Goal: Information Seeking & Learning: Learn about a topic

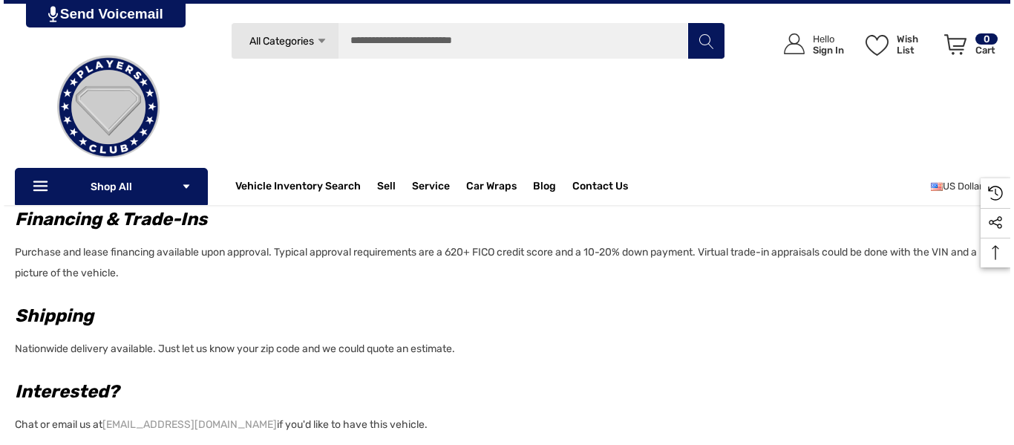
scroll to position [232, 0]
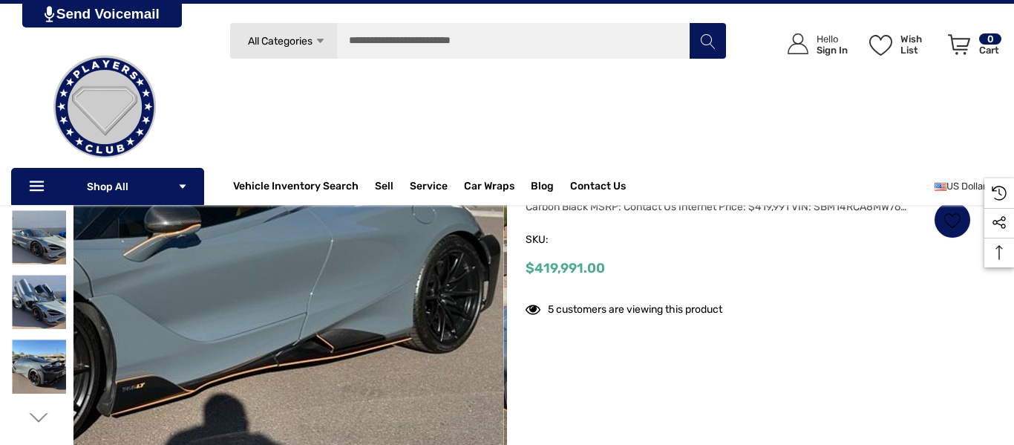
click at [434, 342] on img at bounding box center [95, 217] width 951 height 713
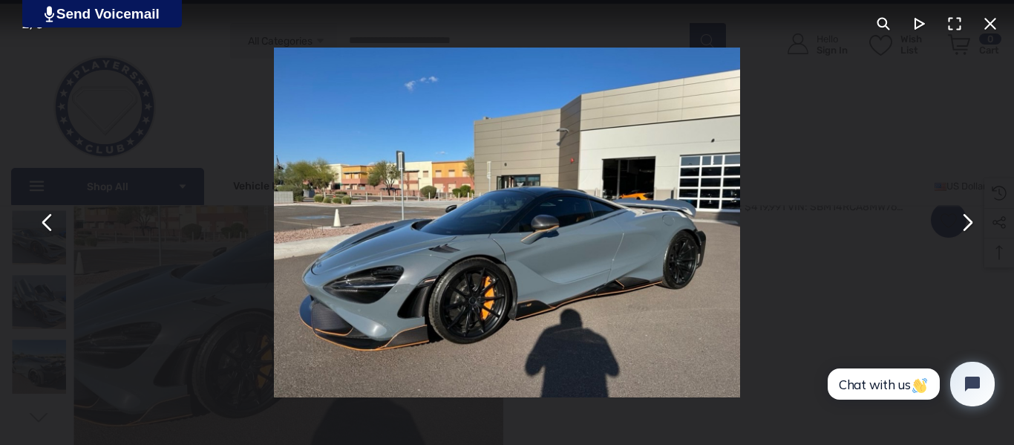
click at [969, 225] on button "You can close this modal content with the ESC key" at bounding box center [967, 223] width 36 height 36
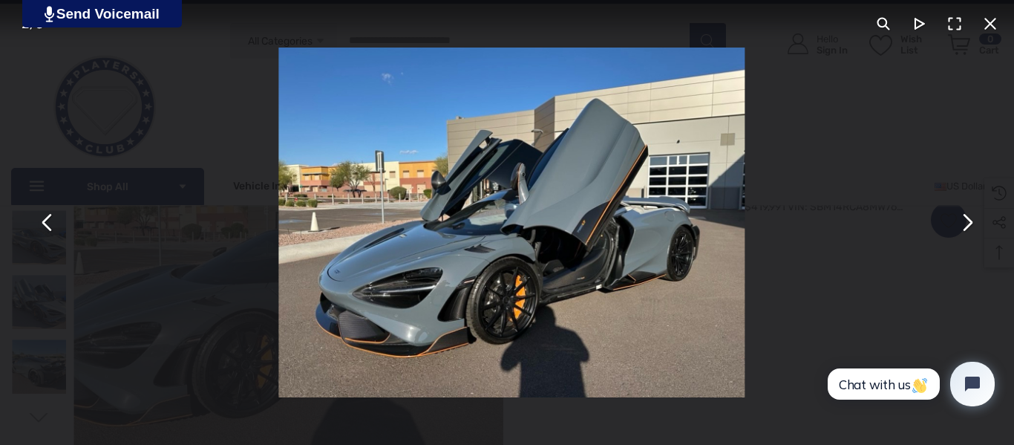
click at [969, 225] on button "You can close this modal content with the ESC key" at bounding box center [967, 223] width 36 height 36
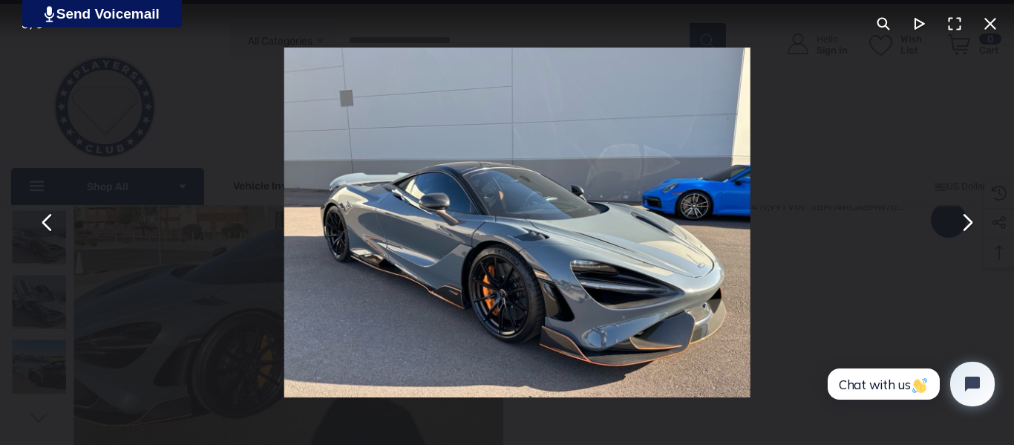
click at [969, 225] on button "You can close this modal content with the ESC key" at bounding box center [967, 223] width 36 height 36
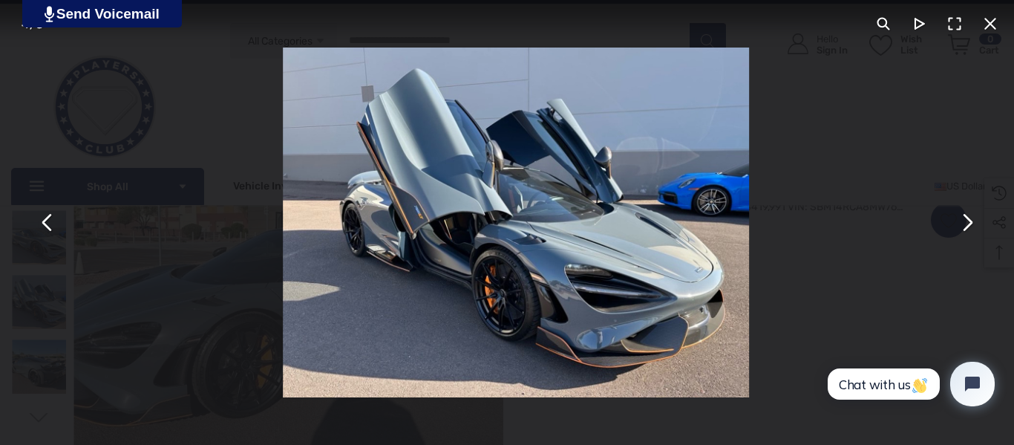
click at [969, 225] on button "You can close this modal content with the ESC key" at bounding box center [967, 223] width 36 height 36
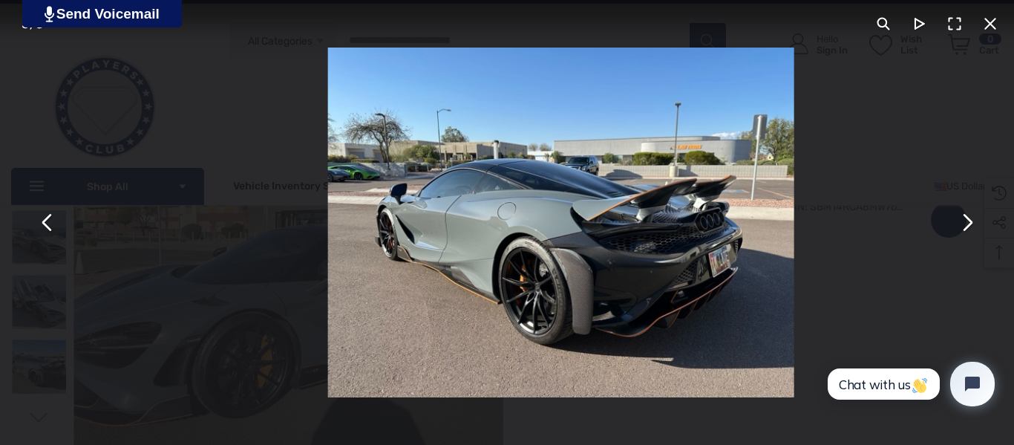
click at [969, 225] on button "You can close this modal content with the ESC key" at bounding box center [967, 223] width 36 height 36
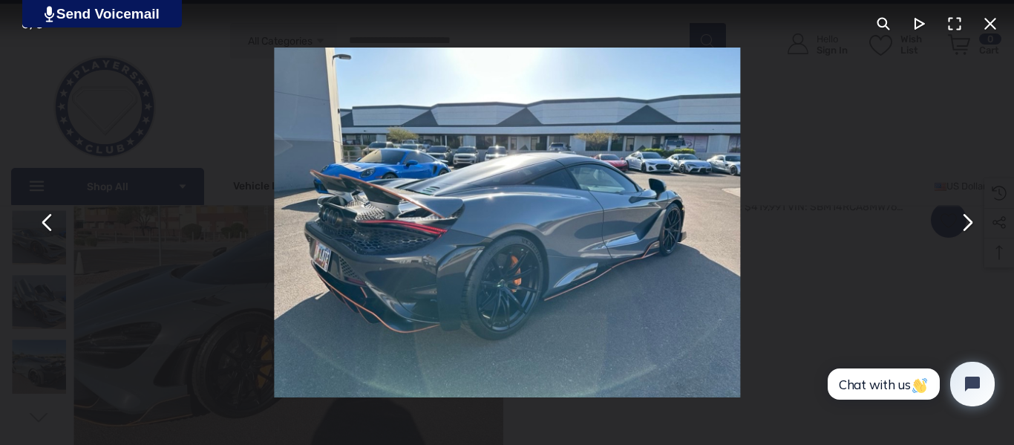
click at [969, 225] on button "You can close this modal content with the ESC key" at bounding box center [967, 223] width 36 height 36
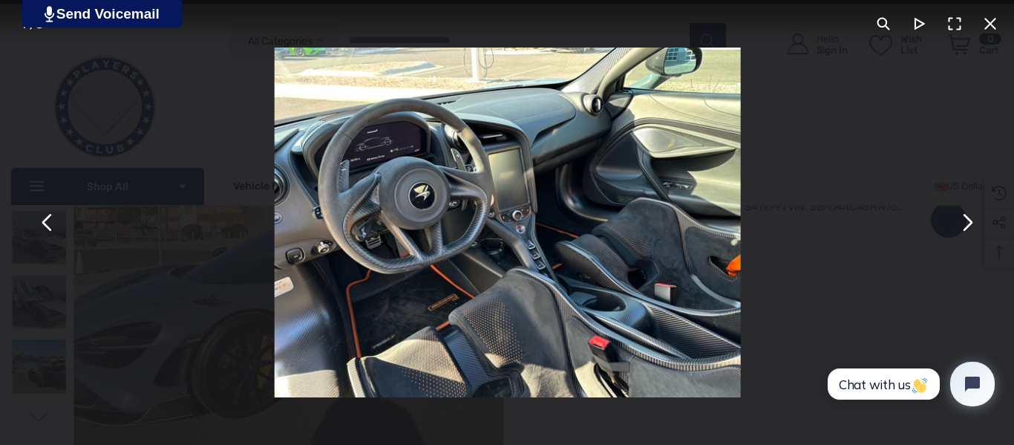
click at [969, 225] on button "You can close this modal content with the ESC key" at bounding box center [967, 223] width 36 height 36
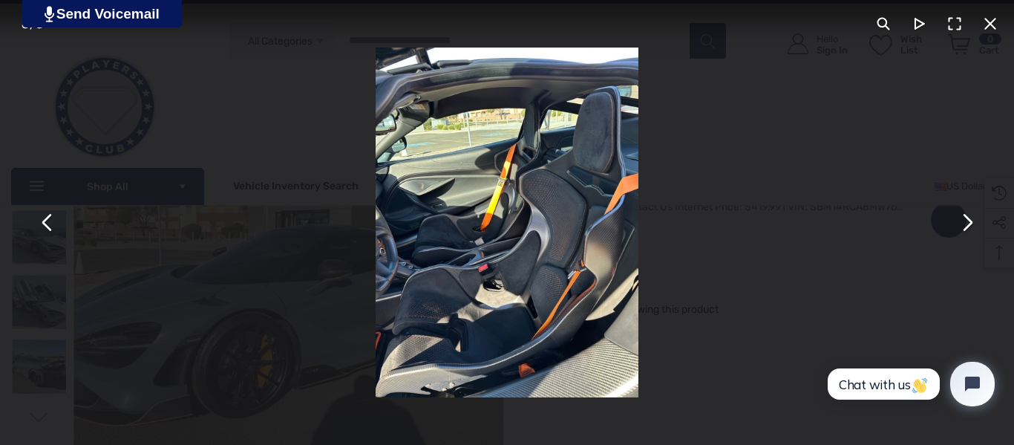
click at [969, 225] on button "You can close this modal content with the ESC key" at bounding box center [967, 223] width 36 height 36
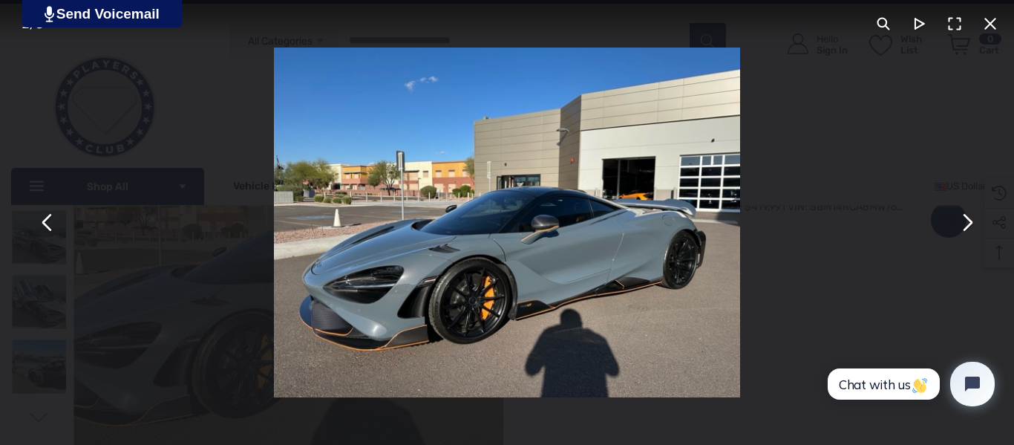
click at [42, 227] on button "You can close this modal content with the ESC key" at bounding box center [48, 223] width 36 height 36
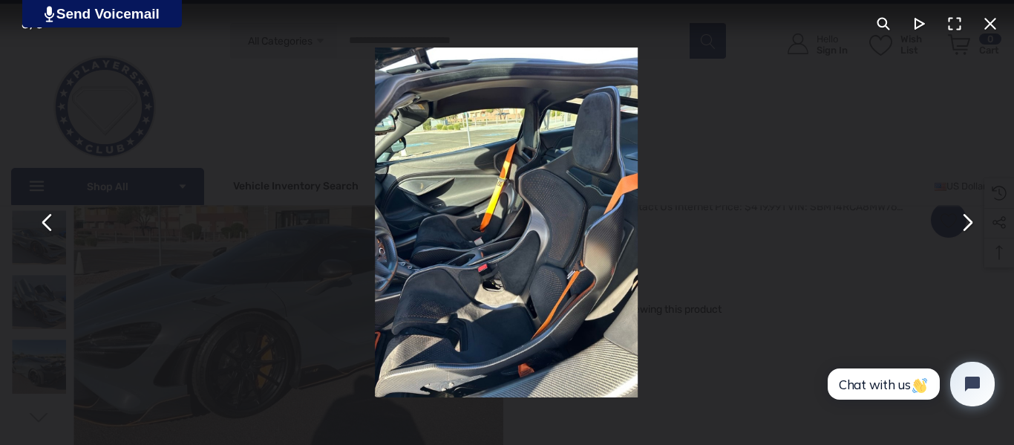
click at [970, 224] on button "You can close this modal content with the ESC key" at bounding box center [967, 223] width 36 height 36
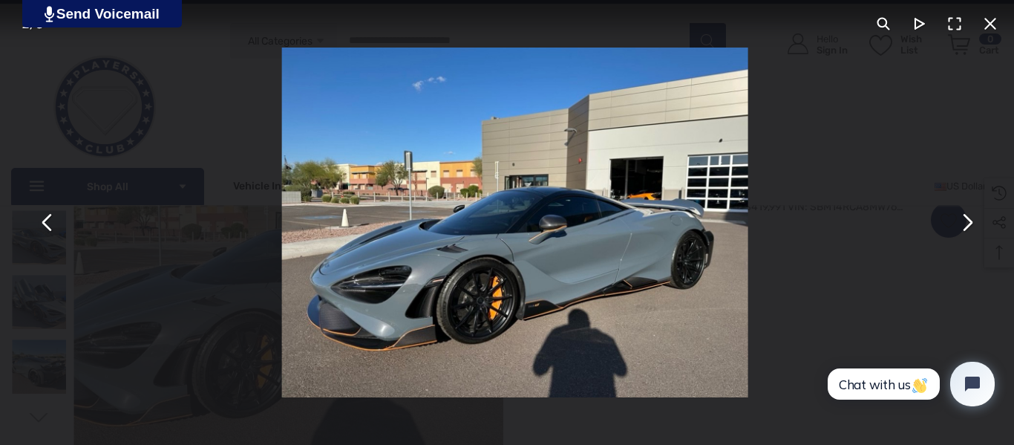
click at [970, 224] on button "You can close this modal content with the ESC key" at bounding box center [967, 223] width 36 height 36
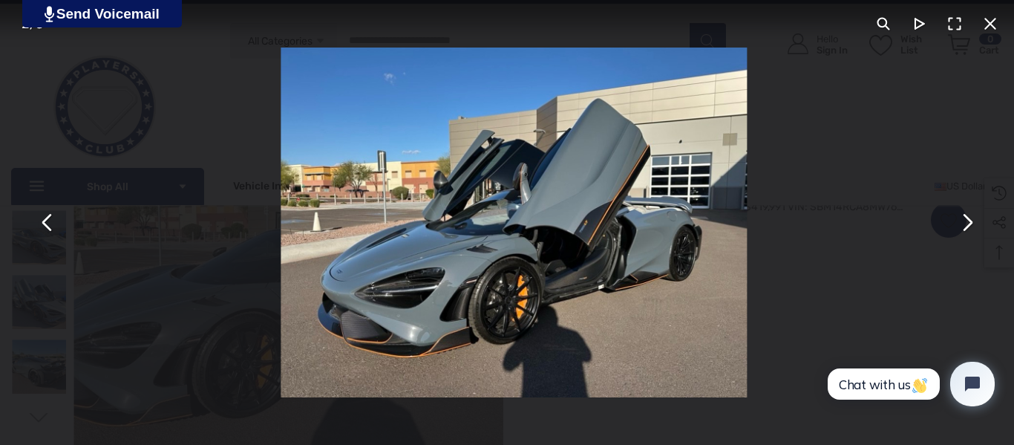
click at [970, 224] on button "You can close this modal content with the ESC key" at bounding box center [967, 223] width 36 height 36
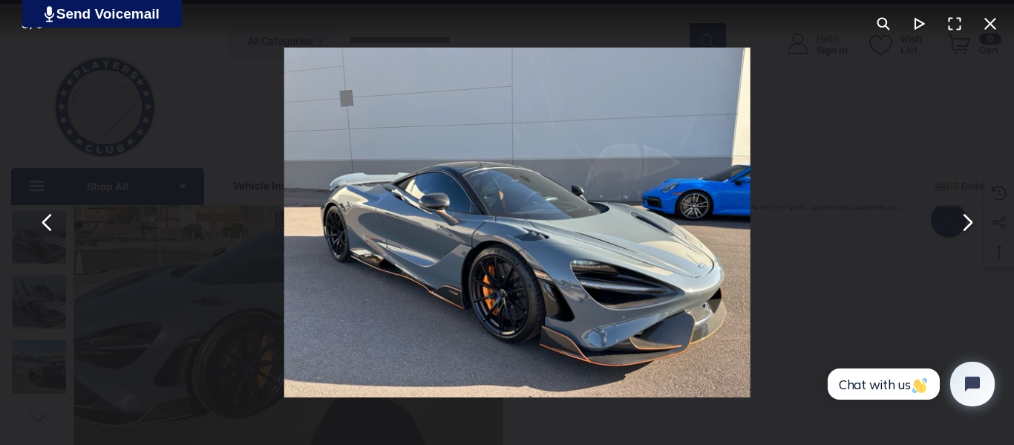
click at [970, 224] on button "You can close this modal content with the ESC key" at bounding box center [967, 223] width 36 height 36
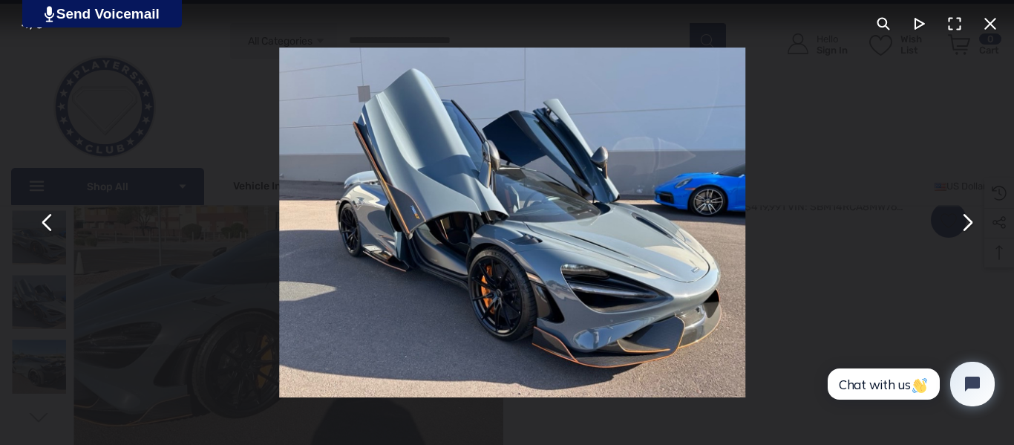
click at [970, 224] on button "You can close this modal content with the ESC key" at bounding box center [967, 223] width 36 height 36
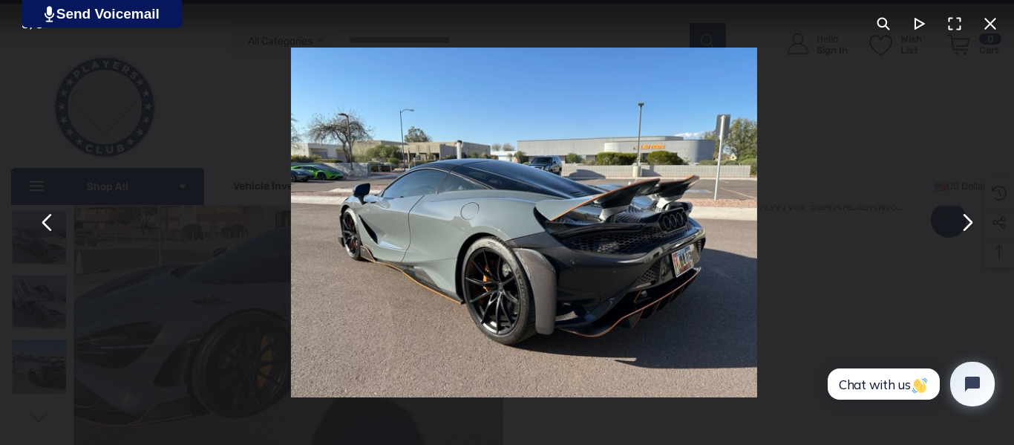
click at [970, 224] on button "You can close this modal content with the ESC key" at bounding box center [967, 223] width 36 height 36
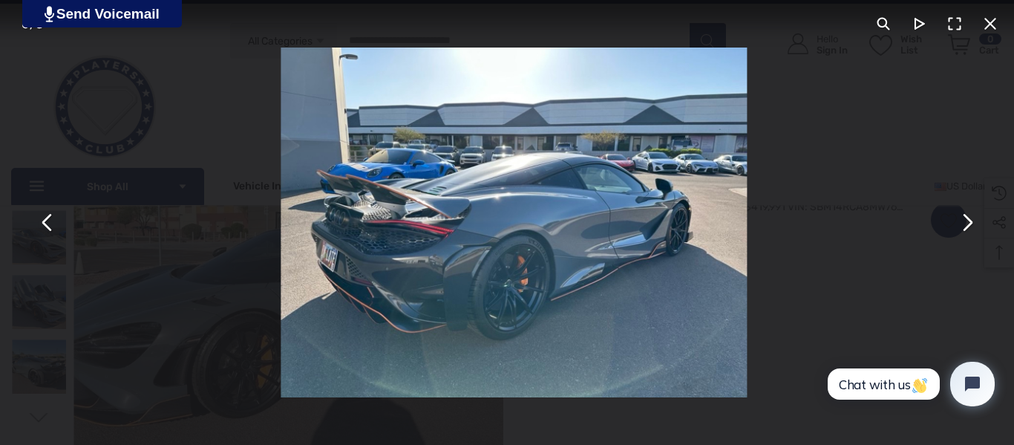
click at [970, 224] on button "You can close this modal content with the ESC key" at bounding box center [967, 223] width 36 height 36
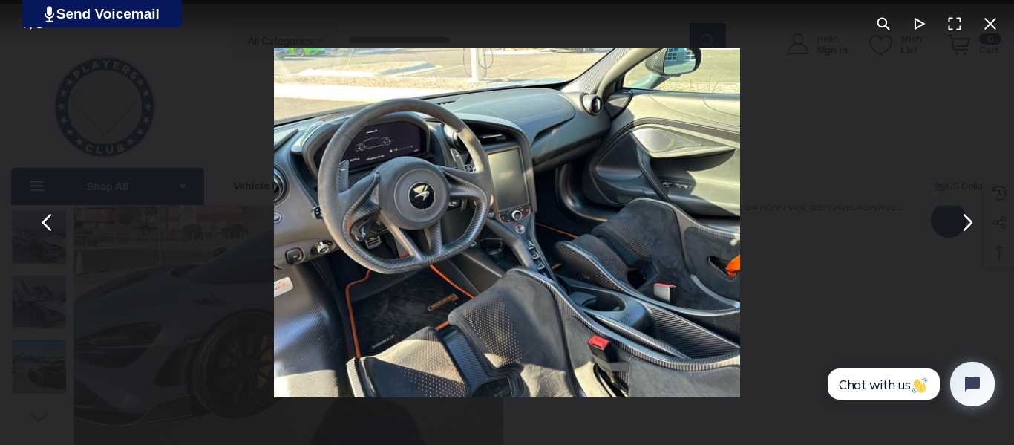
click at [970, 224] on button "You can close this modal content with the ESC key" at bounding box center [967, 223] width 36 height 36
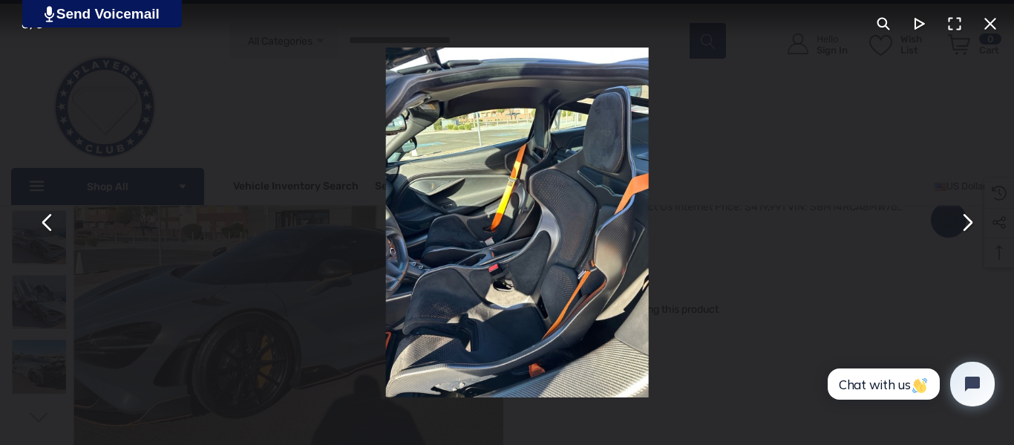
click at [970, 224] on button "You can close this modal content with the ESC key" at bounding box center [967, 223] width 36 height 36
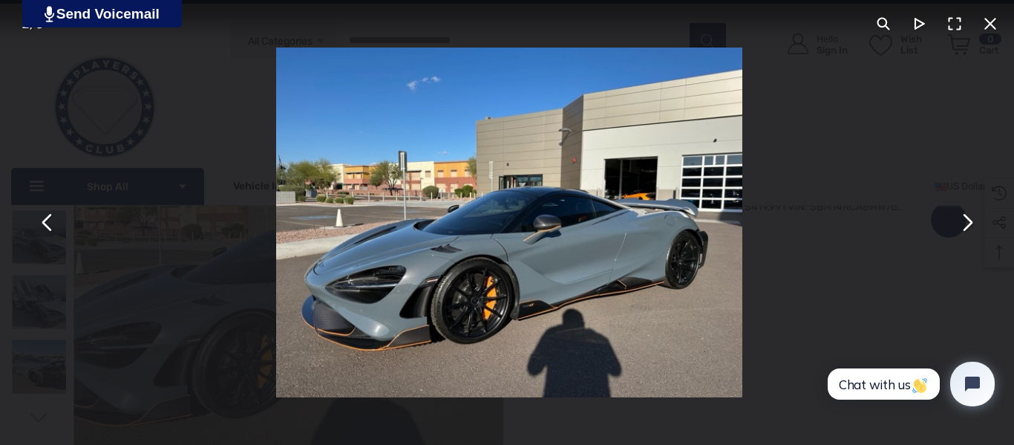
click at [970, 224] on button "You can close this modal content with the ESC key" at bounding box center [967, 223] width 36 height 36
